Goal: Task Accomplishment & Management: Use online tool/utility

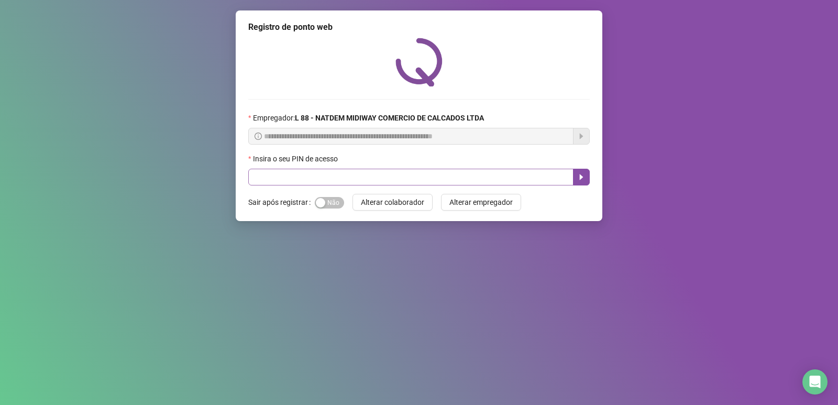
drag, startPoint x: 325, startPoint y: 202, endPoint x: 322, endPoint y: 177, distance: 25.4
click at [325, 202] on span "Sim Não" at bounding box center [329, 203] width 29 height 12
click at [315, 182] on input "text" at bounding box center [410, 177] width 325 height 17
type input "*****"
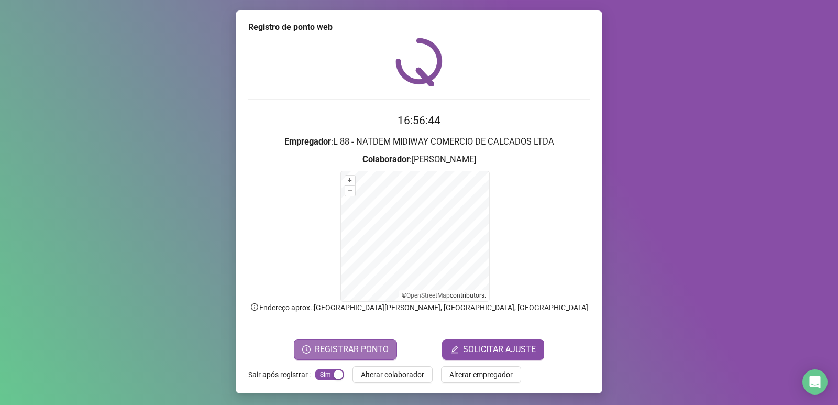
click at [363, 351] on span "REGISTRAR PONTO" at bounding box center [352, 349] width 74 height 13
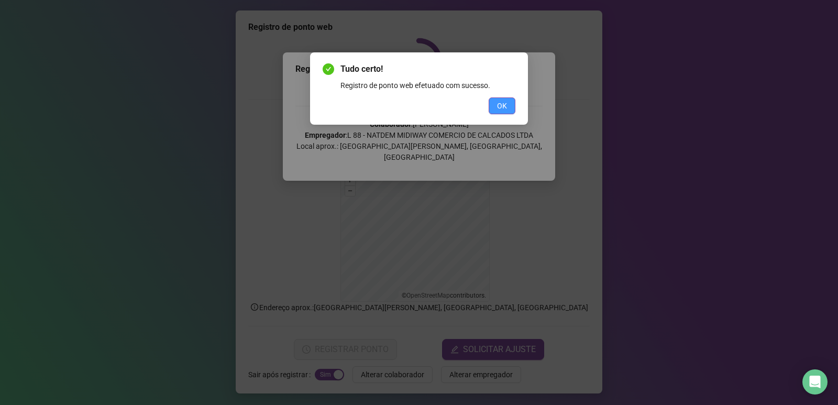
click at [504, 102] on span "OK" at bounding box center [502, 106] width 10 height 12
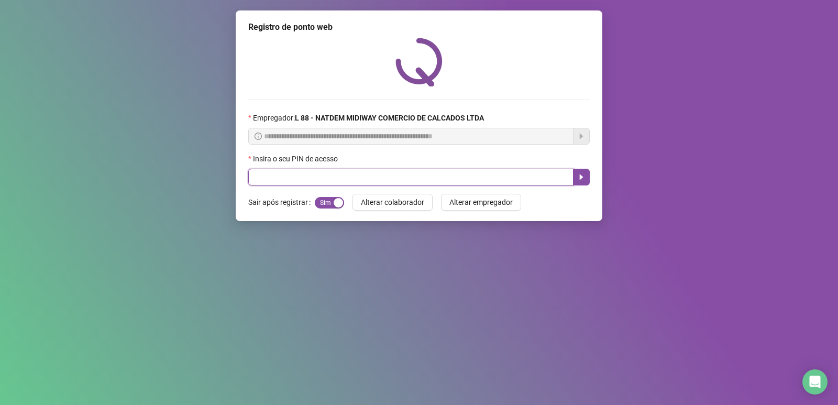
click at [347, 184] on input "text" at bounding box center [410, 177] width 325 height 17
type input "*****"
click at [585, 175] on button "button" at bounding box center [581, 177] width 17 height 17
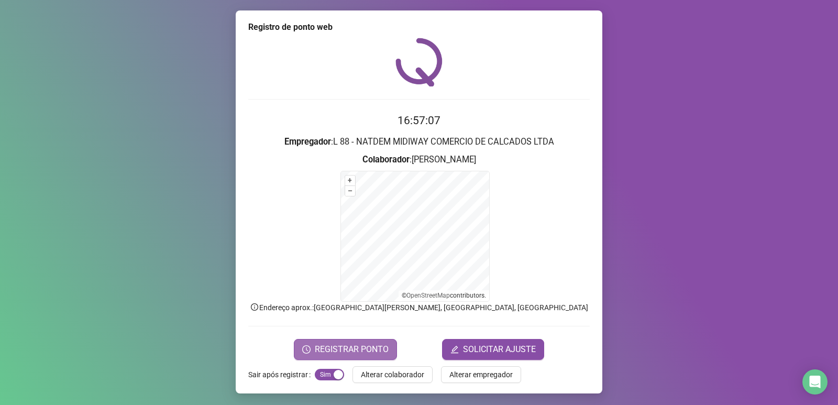
click at [343, 351] on span "REGISTRAR PONTO" at bounding box center [352, 349] width 74 height 13
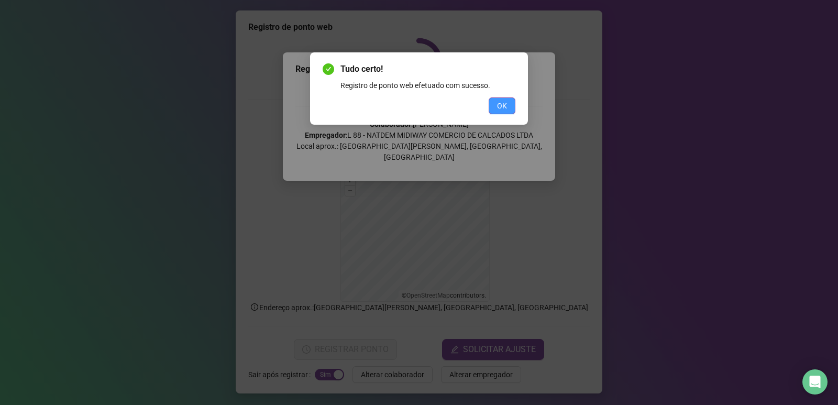
click at [507, 105] on span "OK" at bounding box center [502, 106] width 10 height 12
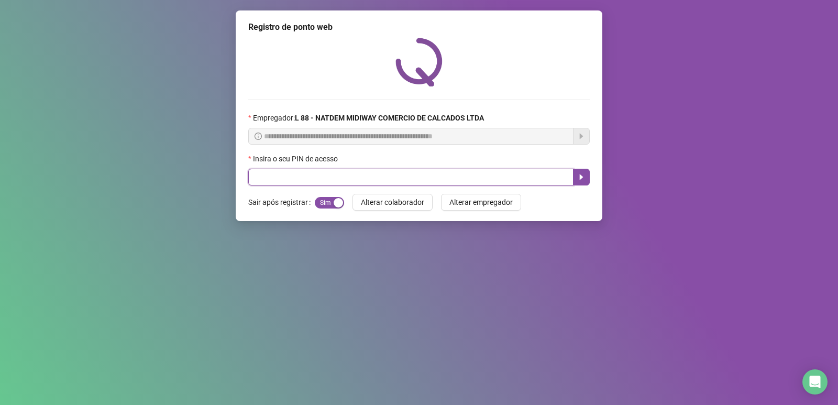
click at [343, 183] on input "text" at bounding box center [410, 177] width 325 height 17
type input "*****"
click at [577, 182] on button "button" at bounding box center [581, 177] width 17 height 17
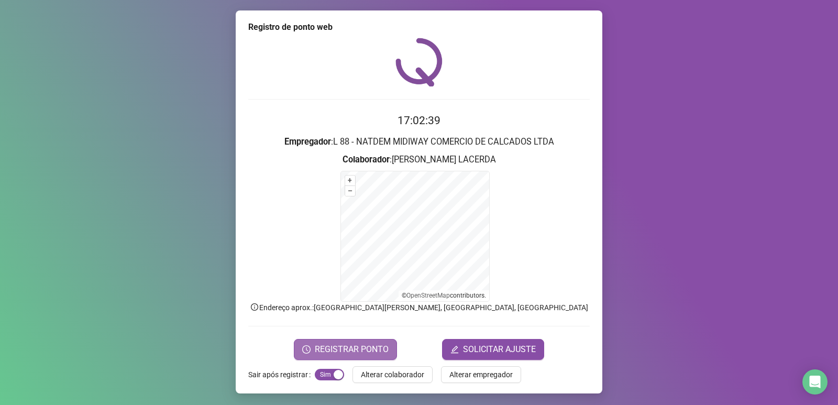
click at [379, 342] on button "REGISTRAR PONTO" at bounding box center [345, 349] width 103 height 21
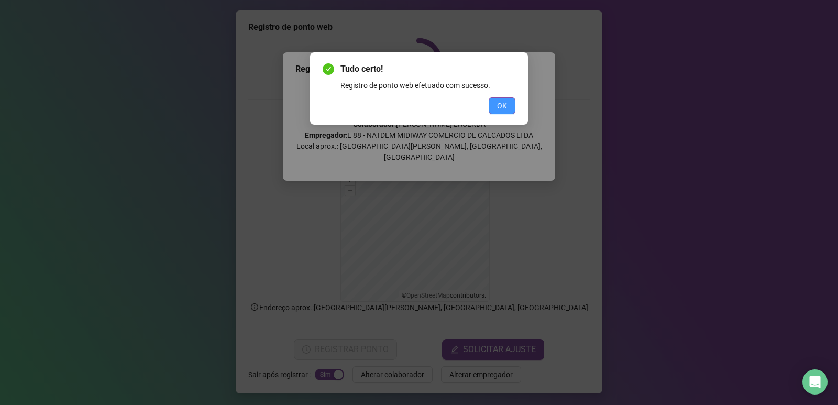
click at [505, 107] on span "OK" at bounding box center [502, 106] width 10 height 12
